Goal: Information Seeking & Learning: Learn about a topic

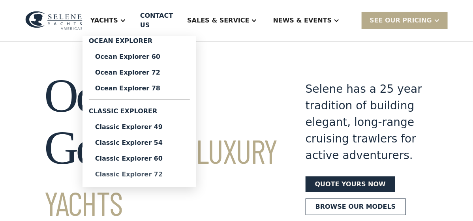
click at [148, 171] on div "Classic Explorer 72" at bounding box center [139, 174] width 88 height 6
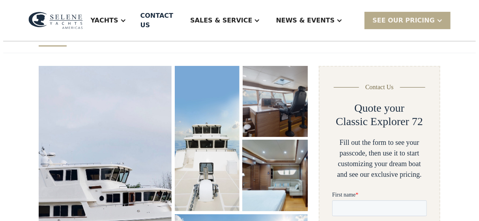
scroll to position [118, 0]
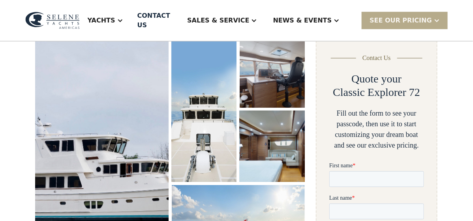
click at [139, 143] on img "open lightbox" at bounding box center [101, 155] width 135 height 241
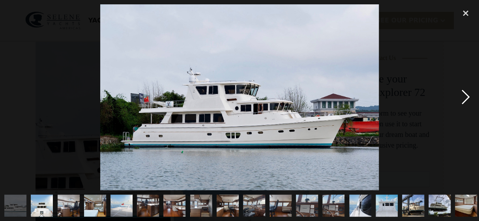
click at [462, 96] on div "next image" at bounding box center [465, 96] width 27 height 185
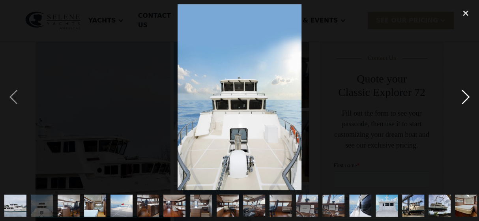
click at [462, 96] on div "next image" at bounding box center [465, 96] width 27 height 185
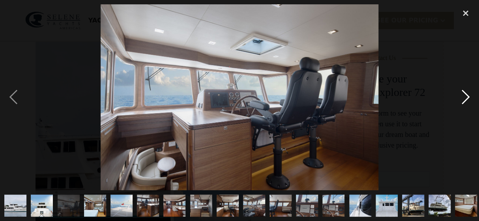
click at [462, 96] on div "next image" at bounding box center [465, 96] width 27 height 185
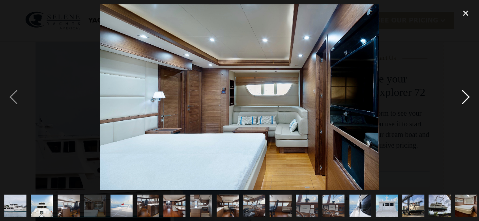
click at [462, 96] on div "next image" at bounding box center [465, 96] width 27 height 185
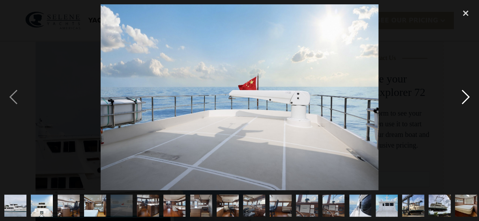
click at [462, 96] on div "next image" at bounding box center [465, 96] width 27 height 185
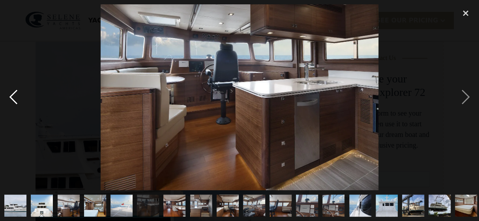
click at [17, 97] on div "previous image" at bounding box center [13, 96] width 27 height 185
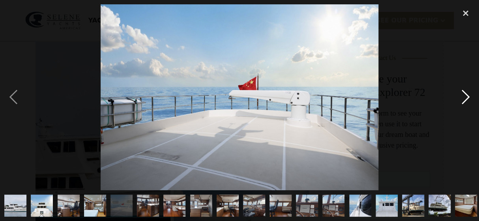
click at [464, 95] on div "next image" at bounding box center [465, 96] width 27 height 185
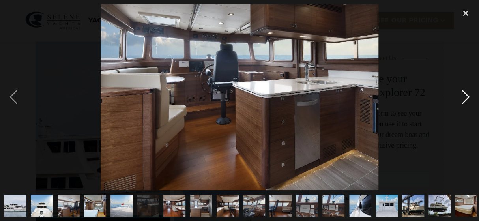
click at [462, 95] on div "next image" at bounding box center [465, 96] width 27 height 185
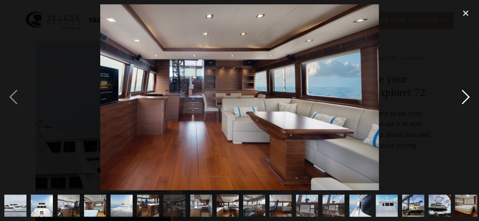
click at [462, 95] on div "next image" at bounding box center [465, 96] width 27 height 185
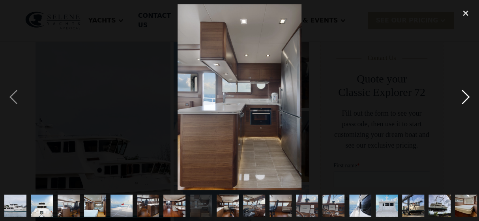
click at [462, 95] on div "next image" at bounding box center [465, 96] width 27 height 185
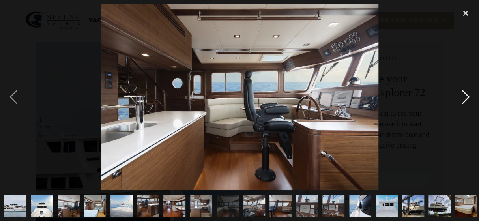
click at [462, 95] on div "next image" at bounding box center [465, 96] width 27 height 185
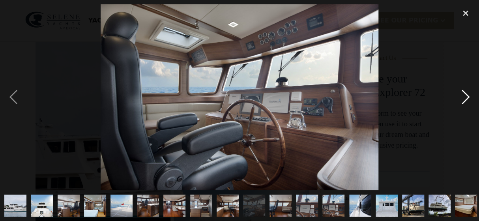
click at [462, 95] on div "next image" at bounding box center [465, 96] width 27 height 185
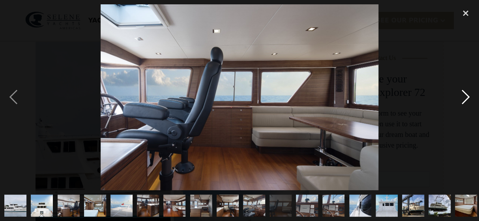
click at [462, 95] on div "next image" at bounding box center [465, 96] width 27 height 185
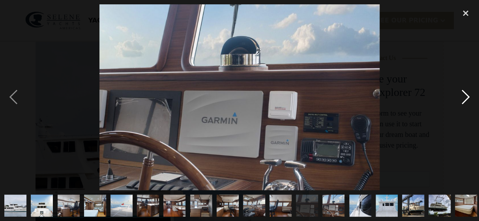
click at [462, 95] on div "next image" at bounding box center [465, 96] width 27 height 185
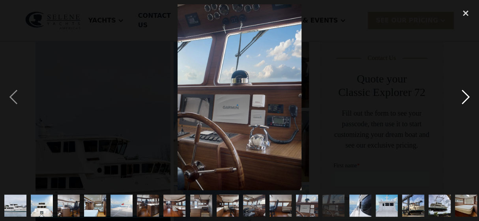
click at [462, 95] on div "next image" at bounding box center [465, 96] width 27 height 185
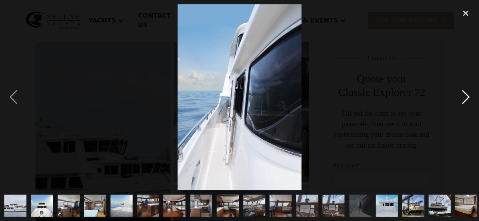
click at [462, 95] on div "next image" at bounding box center [465, 96] width 27 height 185
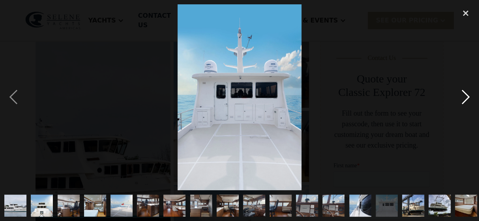
click at [462, 95] on div "next image" at bounding box center [465, 96] width 27 height 185
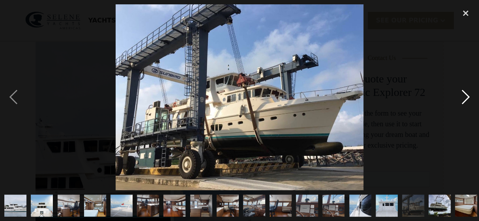
click at [462, 95] on div "next image" at bounding box center [465, 96] width 27 height 185
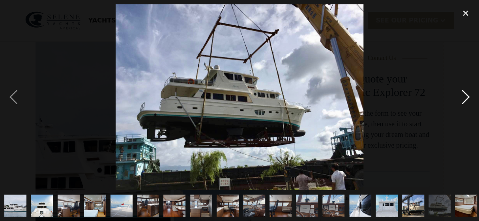
click at [462, 95] on div "next image" at bounding box center [465, 96] width 27 height 185
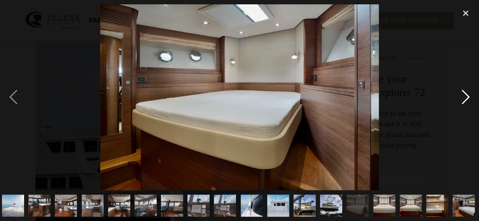
scroll to position [0, 109]
click at [462, 95] on div "next image" at bounding box center [465, 96] width 27 height 185
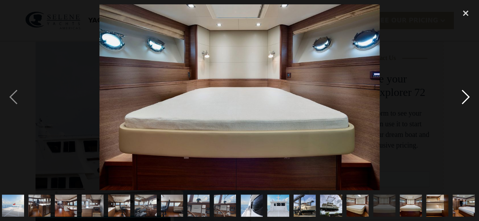
click at [462, 95] on div "next image" at bounding box center [465, 96] width 27 height 185
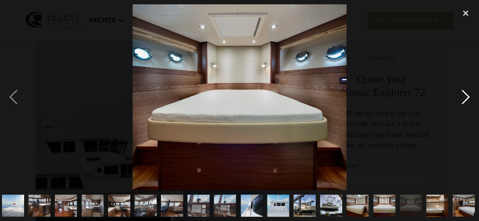
click at [462, 95] on div "next image" at bounding box center [465, 96] width 27 height 185
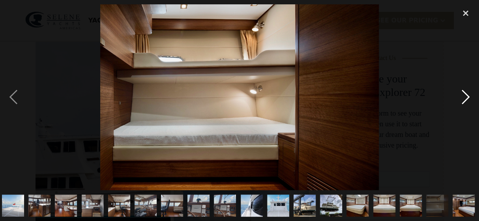
click at [462, 95] on div "next image" at bounding box center [465, 96] width 27 height 185
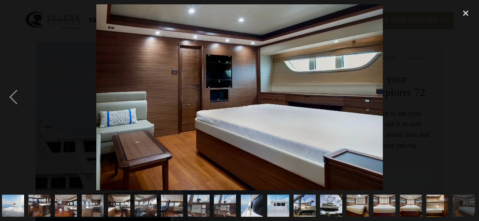
click at [462, 95] on div "next image" at bounding box center [465, 96] width 27 height 185
click at [463, 13] on div "close lightbox" at bounding box center [465, 12] width 27 height 17
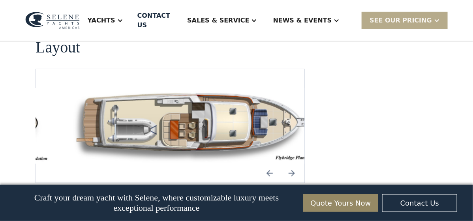
scroll to position [1131, 0]
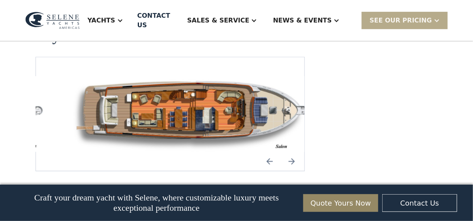
click at [184, 98] on img "open lightbox" at bounding box center [195, 114] width 256 height 76
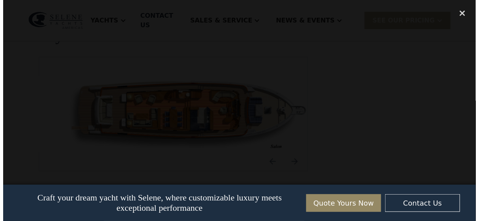
scroll to position [1122, 0]
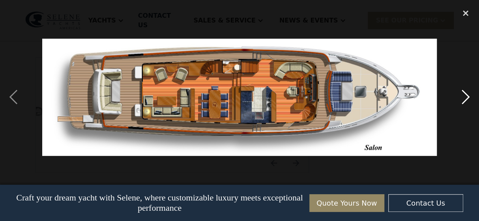
click at [464, 99] on div "next image" at bounding box center [465, 96] width 27 height 185
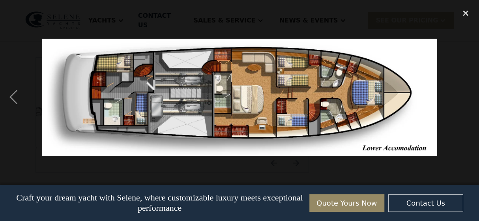
click at [472, 102] on div "next image" at bounding box center [465, 96] width 27 height 185
click at [16, 99] on div "previous image" at bounding box center [13, 96] width 27 height 185
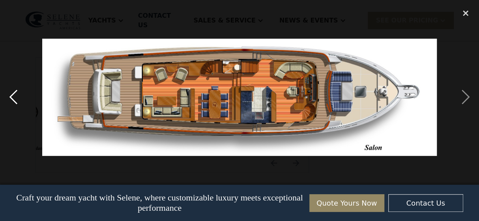
click at [16, 99] on div "previous image" at bounding box center [13, 96] width 27 height 185
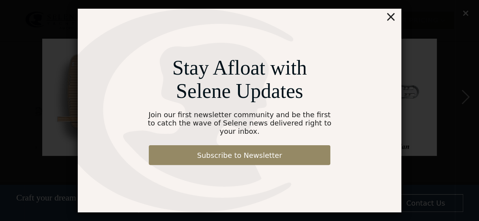
click at [391, 21] on div "×" at bounding box center [390, 17] width 11 height 16
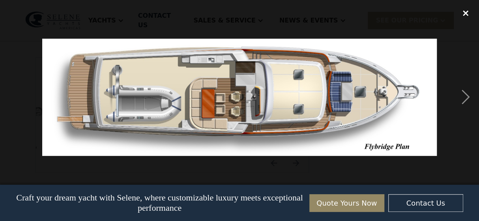
click at [465, 13] on div "close lightbox" at bounding box center [465, 12] width 27 height 17
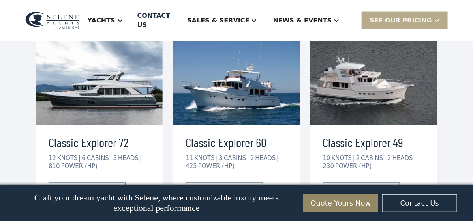
scroll to position [1376, 0]
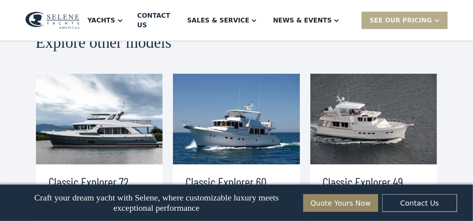
click at [239, 172] on h3 "Classic Explorer 60" at bounding box center [235, 181] width 101 height 19
click at [235, 172] on h3 "Classic Explorer 60" at bounding box center [235, 181] width 101 height 19
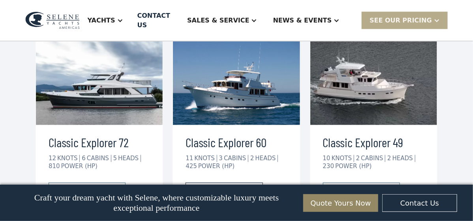
click at [236, 183] on link "view details" at bounding box center [223, 191] width 77 height 17
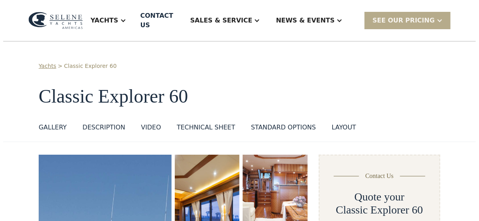
scroll to position [39, 0]
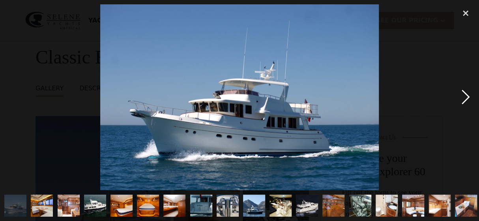
click at [467, 96] on div "next image" at bounding box center [465, 96] width 27 height 185
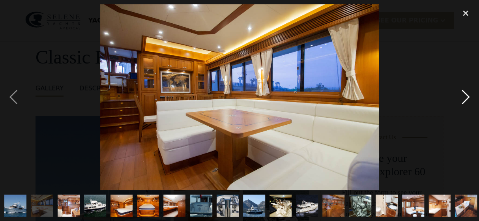
click at [467, 96] on div "next image" at bounding box center [465, 96] width 27 height 185
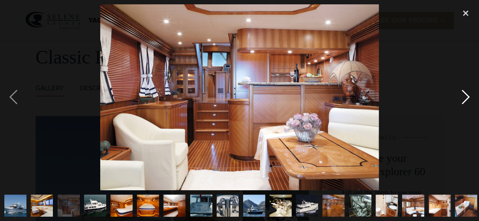
click at [467, 96] on div "next image" at bounding box center [465, 96] width 27 height 185
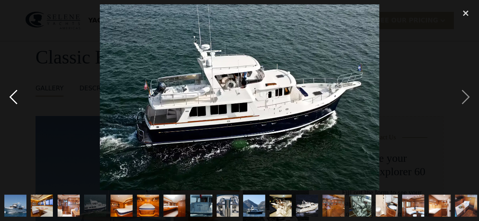
click at [11, 100] on div "previous image" at bounding box center [13, 96] width 27 height 185
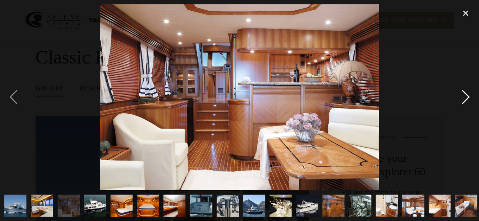
click at [466, 97] on div "next image" at bounding box center [465, 96] width 27 height 185
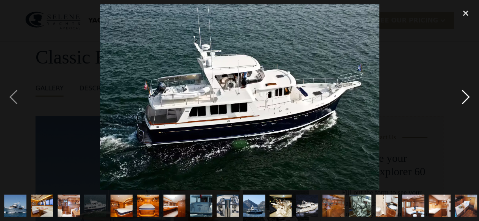
click at [466, 97] on div "next image" at bounding box center [465, 96] width 27 height 185
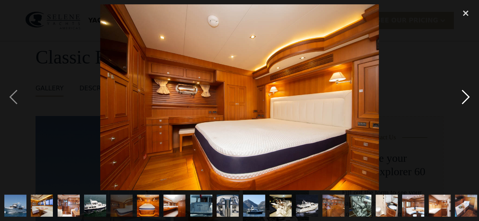
click at [466, 97] on div "next image" at bounding box center [465, 96] width 27 height 185
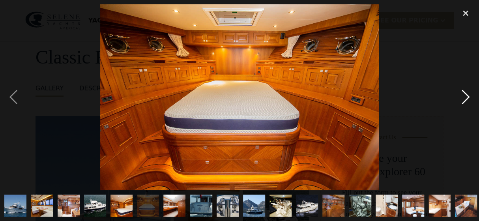
click at [466, 97] on div "next image" at bounding box center [465, 96] width 27 height 185
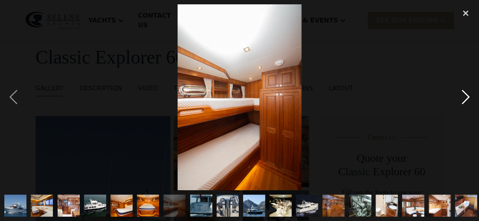
click at [466, 97] on div "next image" at bounding box center [465, 96] width 27 height 185
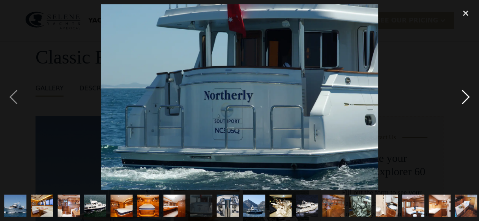
click at [465, 97] on div "next image" at bounding box center [465, 96] width 27 height 185
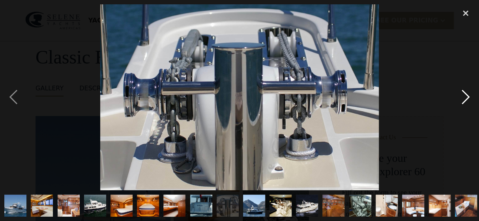
click at [465, 97] on div "next image" at bounding box center [465, 96] width 27 height 185
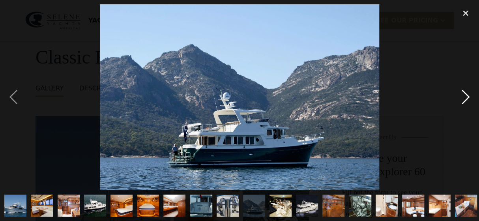
click at [465, 97] on div "next image" at bounding box center [465, 96] width 27 height 185
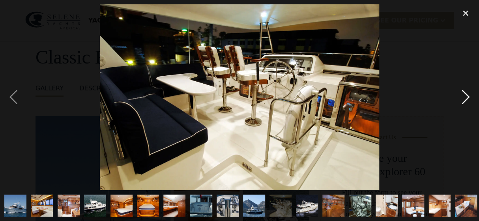
click at [465, 97] on div "next image" at bounding box center [465, 96] width 27 height 185
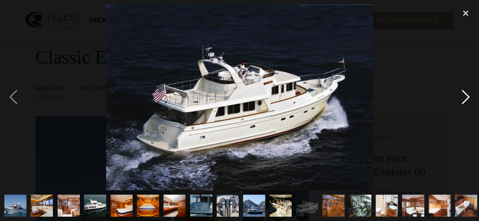
click at [465, 97] on div "next image" at bounding box center [465, 96] width 27 height 185
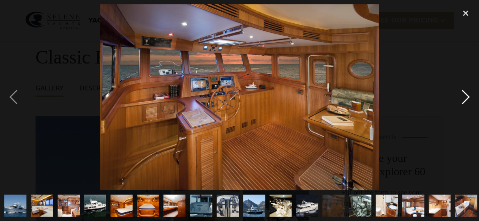
click at [465, 97] on div "next image" at bounding box center [465, 96] width 27 height 185
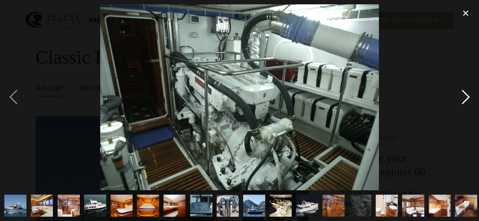
click at [465, 97] on div "next image" at bounding box center [465, 96] width 27 height 185
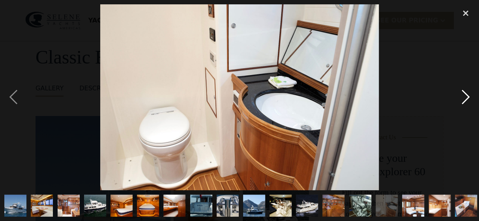
click at [465, 97] on div "next image" at bounding box center [465, 96] width 27 height 185
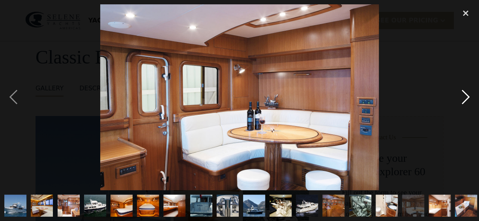
click at [465, 97] on div "next image" at bounding box center [465, 96] width 27 height 185
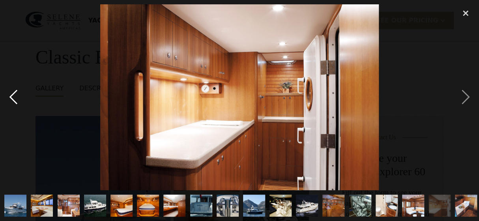
click at [13, 94] on div "previous image" at bounding box center [13, 96] width 27 height 185
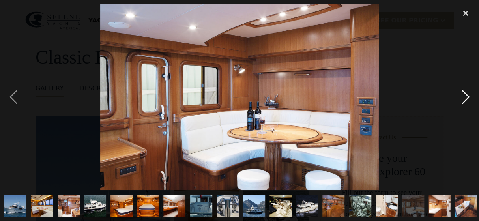
click at [466, 96] on div "next image" at bounding box center [465, 96] width 27 height 185
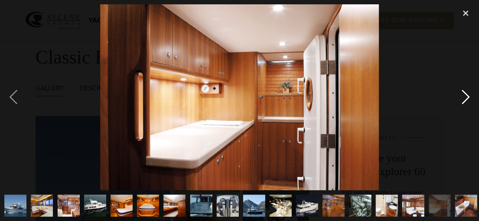
click at [466, 96] on div "next image" at bounding box center [465, 96] width 27 height 185
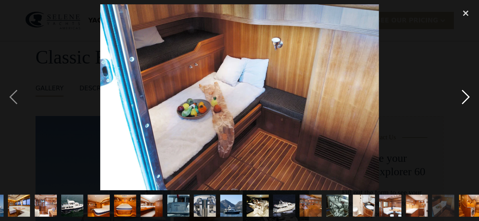
scroll to position [0, 30]
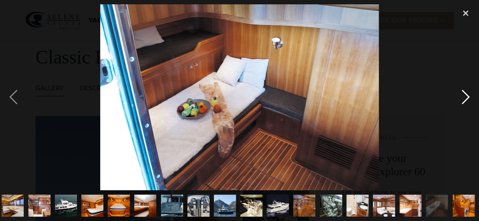
click at [465, 97] on div "next image" at bounding box center [465, 96] width 27 height 185
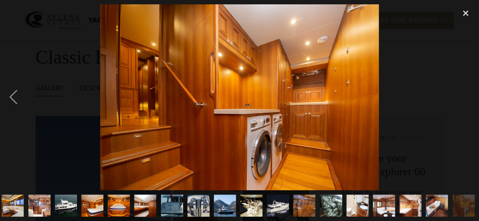
click at [465, 97] on div "next image" at bounding box center [465, 96] width 27 height 185
click at [464, 13] on div "close lightbox" at bounding box center [465, 12] width 27 height 17
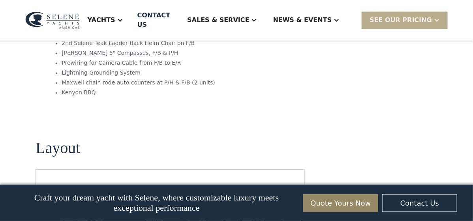
scroll to position [1526, 0]
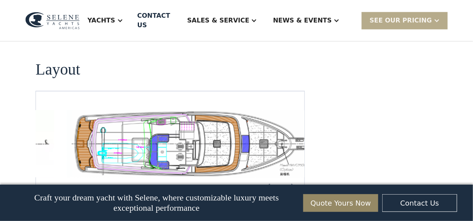
click at [271, 177] on img "Previous slide" at bounding box center [269, 186] width 19 height 19
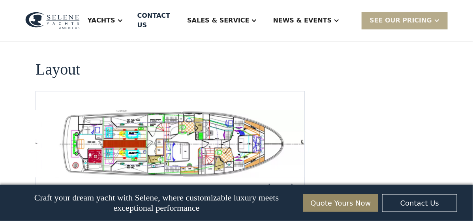
click at [135, 110] on img "open lightbox" at bounding box center [182, 143] width 256 height 67
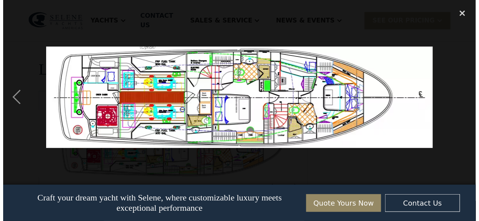
scroll to position [1530, 0]
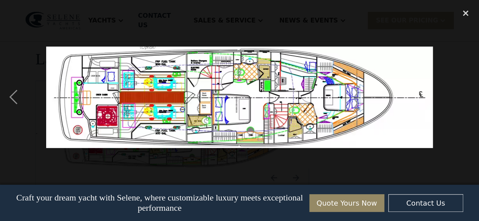
drag, startPoint x: 245, startPoint y: 74, endPoint x: 242, endPoint y: 77, distance: 4.5
click at [242, 77] on img at bounding box center [239, 97] width 387 height 101
click at [12, 97] on div "previous image" at bounding box center [13, 96] width 27 height 185
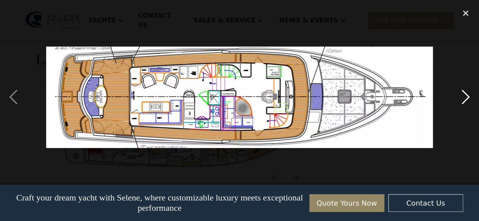
click at [472, 99] on div "next image" at bounding box center [465, 96] width 27 height 185
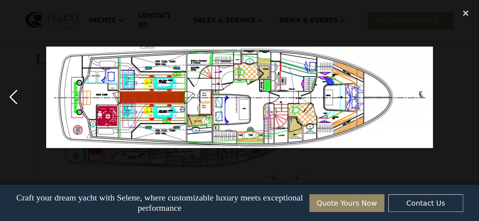
click at [14, 97] on div "previous image" at bounding box center [13, 96] width 27 height 185
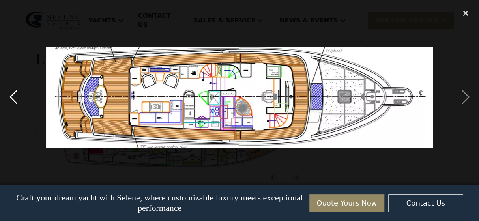
click at [14, 97] on div "previous image" at bounding box center [13, 96] width 27 height 185
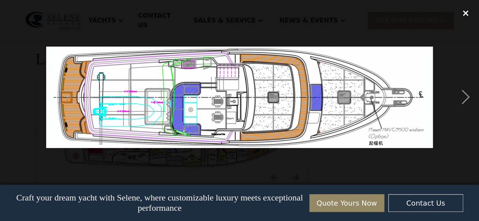
click at [469, 11] on div "close lightbox" at bounding box center [465, 12] width 27 height 17
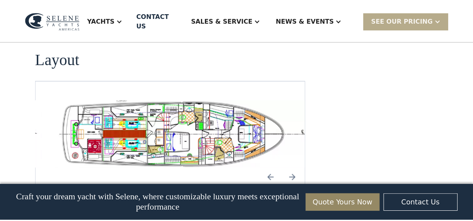
scroll to position [1526, 0]
